Goal: Navigation & Orientation: Find specific page/section

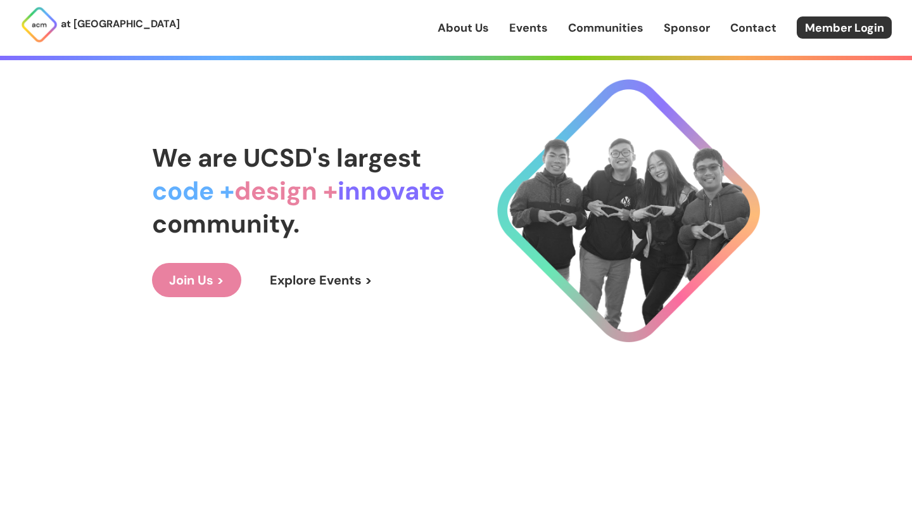
scroll to position [68, 0]
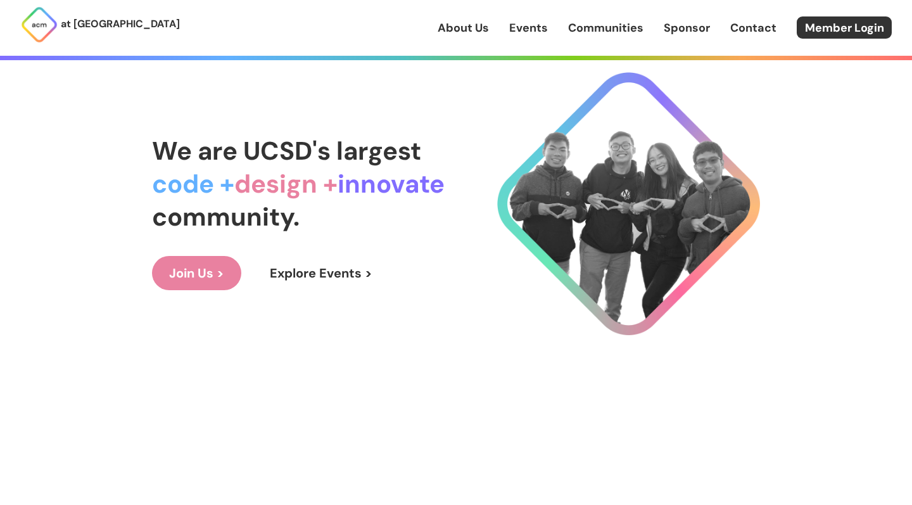
click at [368, 265] on link "Explore Events >" at bounding box center [321, 273] width 137 height 34
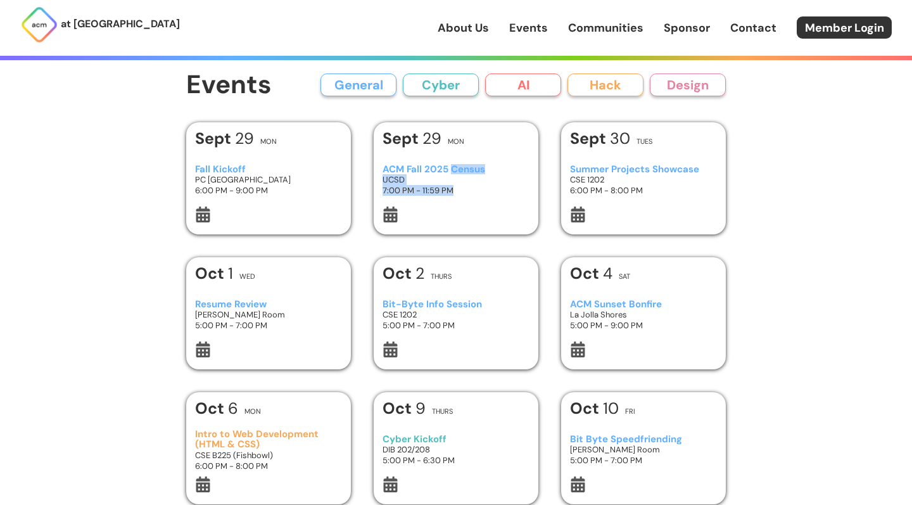
drag, startPoint x: 452, startPoint y: 169, endPoint x: 510, endPoint y: 201, distance: 66.7
click at [510, 201] on div "ACM Fall 2025 Census UCSD 7:00 PM - 11:59 PM" at bounding box center [457, 179] width 148 height 53
click at [625, 165] on h3 "Summer Projects Showcase" at bounding box center [644, 169] width 148 height 11
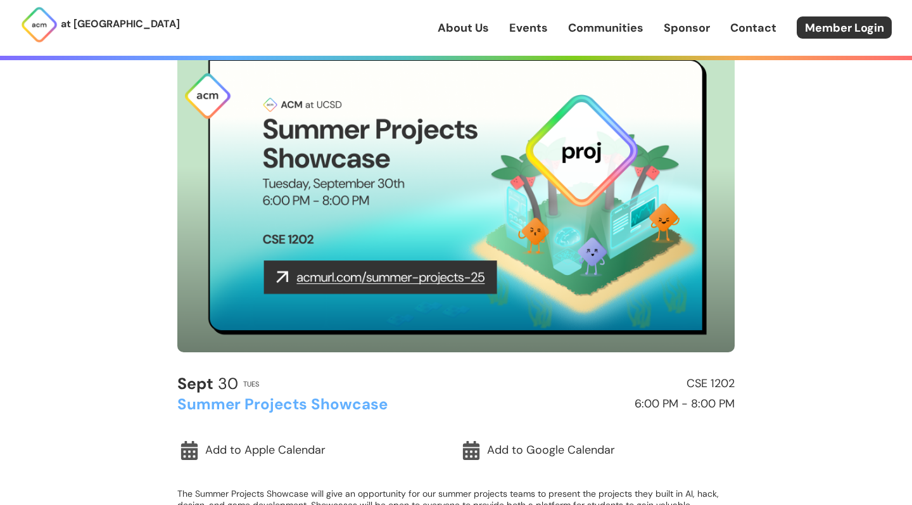
scroll to position [99, 0]
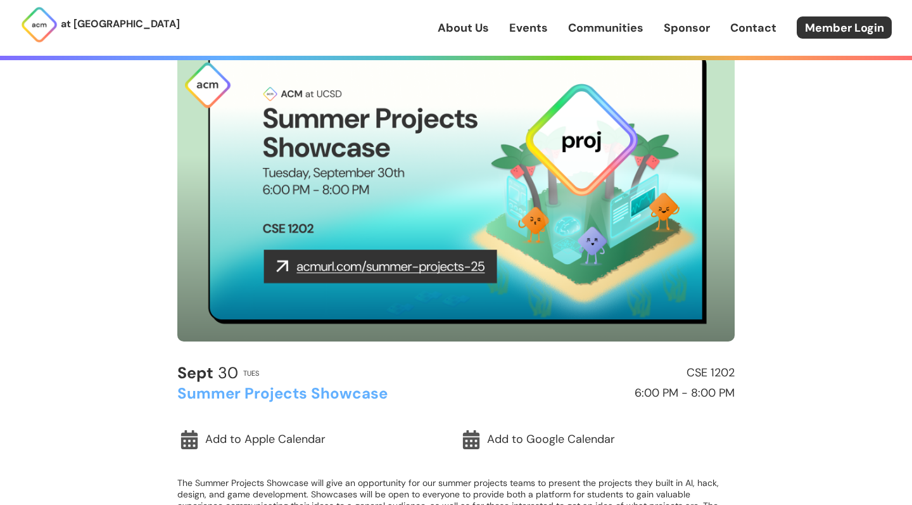
click at [381, 244] on img at bounding box center [456, 185] width 558 height 314
click at [388, 270] on img at bounding box center [456, 185] width 558 height 314
click at [483, 283] on img at bounding box center [456, 185] width 558 height 314
drag, startPoint x: 485, startPoint y: 265, endPoint x: 299, endPoint y: 270, distance: 185.7
click at [750, 153] on main "< Back to Events General Event [DATE] Tues CSE 1202 Summer Projects Showcase 6:…" at bounding box center [456, 265] width 608 height 571
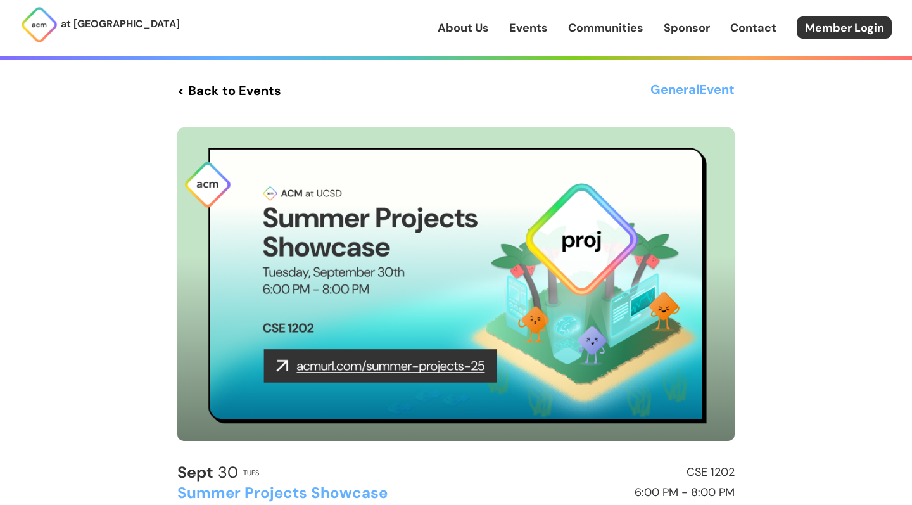
scroll to position [0, 0]
click at [812, 35] on link "Member Login" at bounding box center [844, 27] width 95 height 22
